Goal: Find specific page/section: Find specific page/section

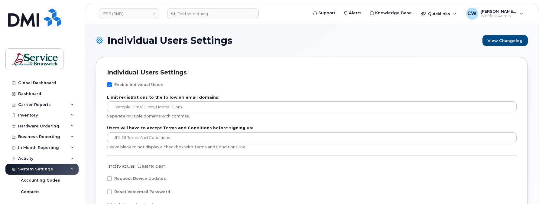
scroll to position [115, 0]
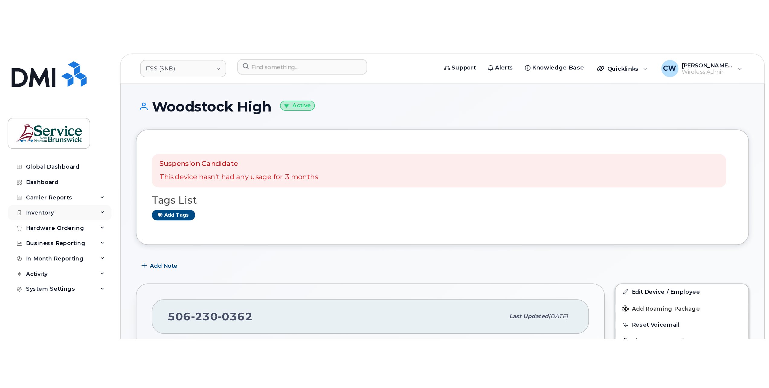
scroll to position [31, 0]
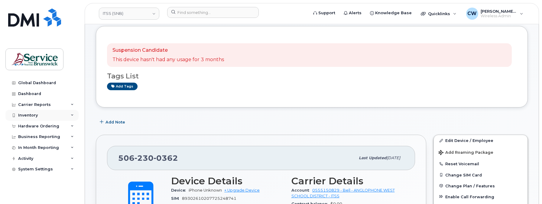
click at [29, 113] on div "Inventory" at bounding box center [28, 115] width 20 height 5
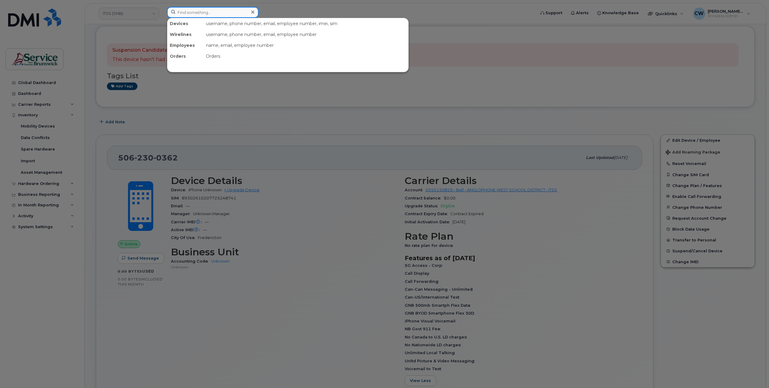
click at [211, 15] on input at bounding box center [213, 12] width 92 height 11
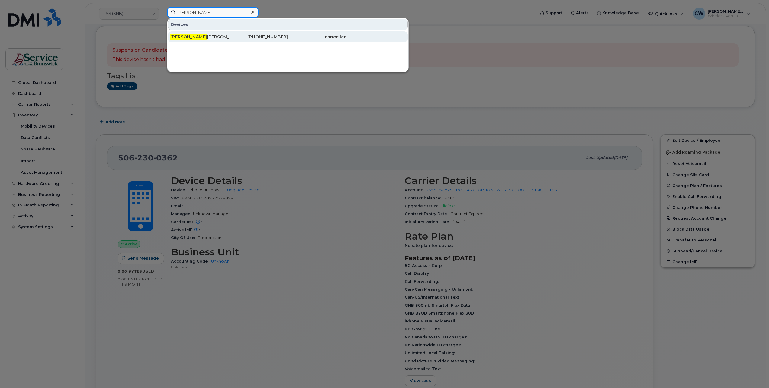
type input "[PERSON_NAME]"
click at [200, 36] on div "[PERSON_NAME]" at bounding box center [199, 37] width 59 height 6
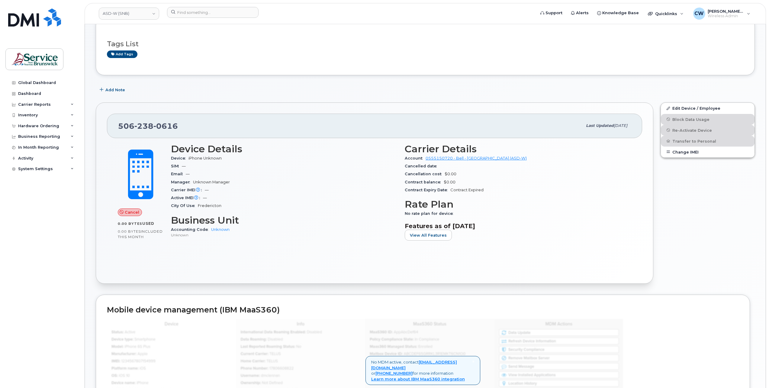
scroll to position [30, 0]
